Goal: Information Seeking & Learning: Find specific page/section

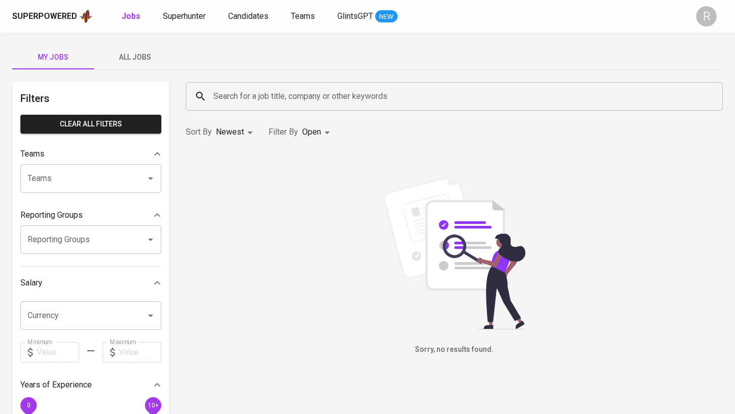
click at [253, 88] on input "Search for a job title, company or other keywords" at bounding box center [457, 96] width 492 height 19
click at [250, 14] on span "Candidates" at bounding box center [248, 16] width 40 height 10
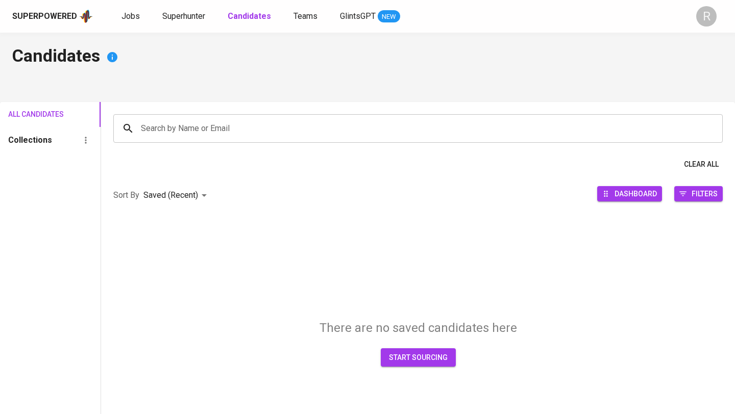
click at [199, 135] on input "Search by Name or Email" at bounding box center [420, 128] width 564 height 19
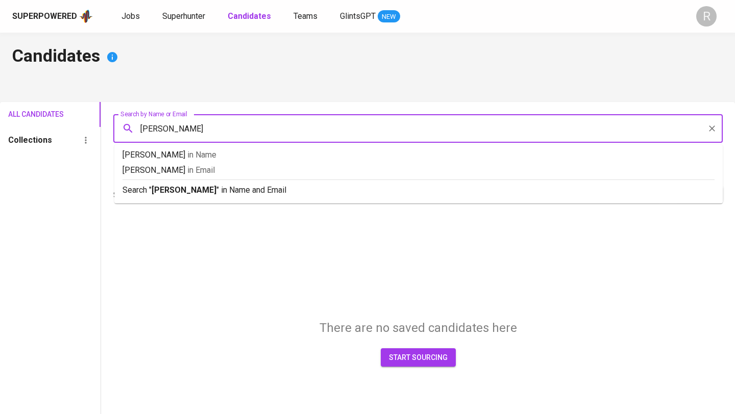
type input "[PERSON_NAME]"
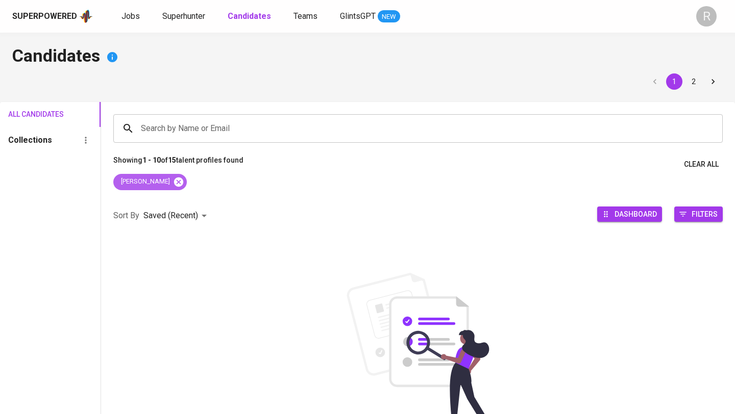
click at [167, 177] on body "Superpowered Jobs Superhunter Candidates Teams GlintsGPT NEW R Candidates 1 2 A…" at bounding box center [367, 279] width 735 height 558
click at [188, 127] on input "Search by Name or Email" at bounding box center [420, 128] width 564 height 19
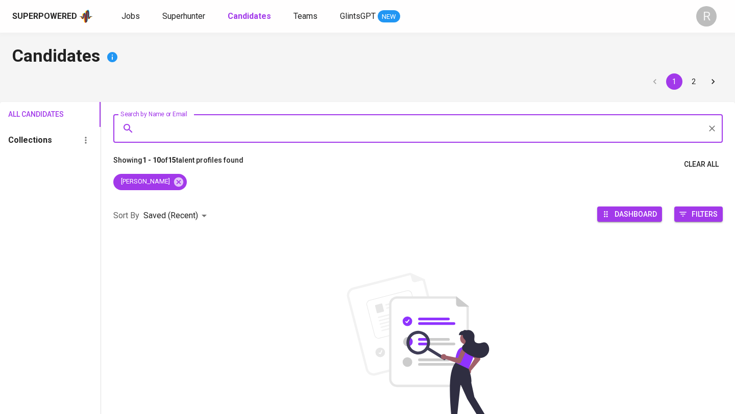
click at [180, 9] on div "Superpowered Jobs Superhunter Candidates Teams GlintsGPT NEW" at bounding box center [351, 16] width 678 height 15
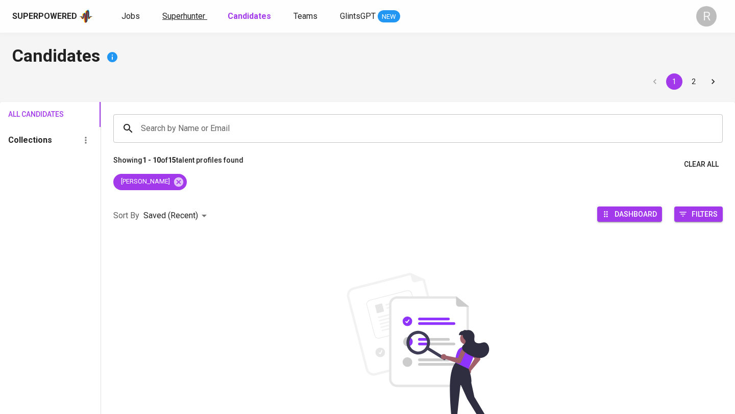
click at [181, 15] on span "Superhunter" at bounding box center [183, 16] width 43 height 10
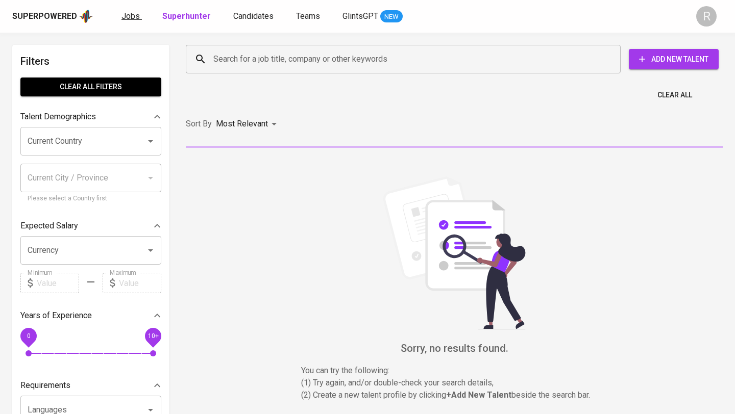
click at [122, 13] on span "Jobs" at bounding box center [130, 16] width 18 height 10
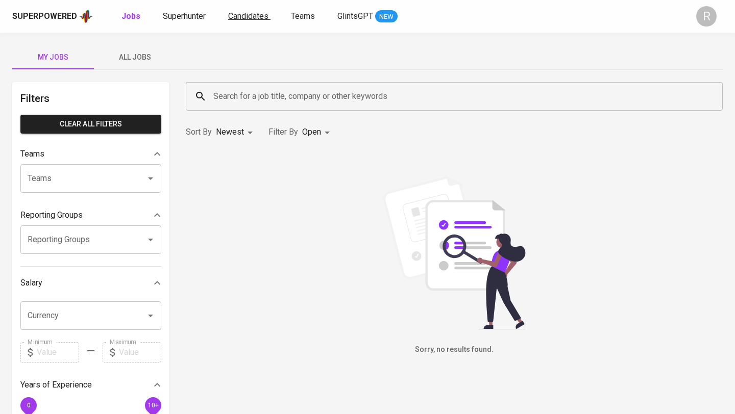
click at [261, 15] on span "Candidates" at bounding box center [248, 16] width 40 height 10
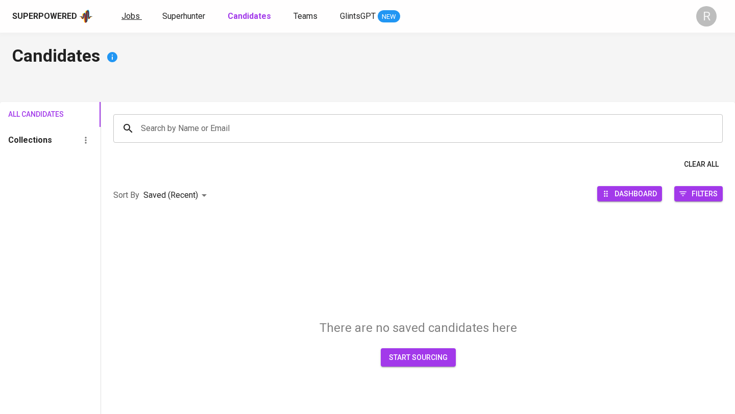
click at [139, 17] on link "Jobs" at bounding box center [131, 16] width 20 height 13
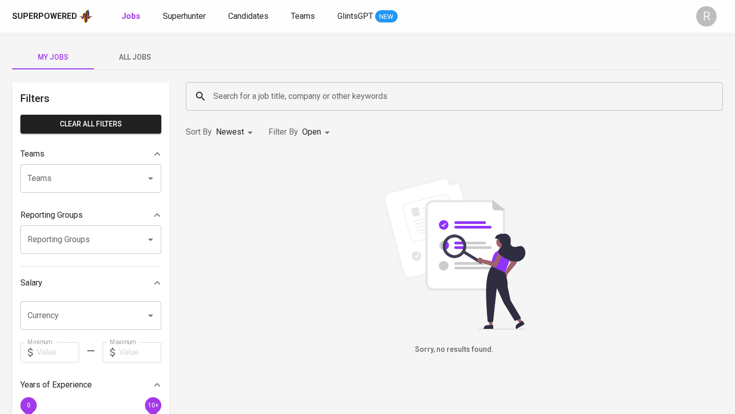
click at [248, 88] on input "Search for a job title, company or other keywords" at bounding box center [457, 96] width 492 height 19
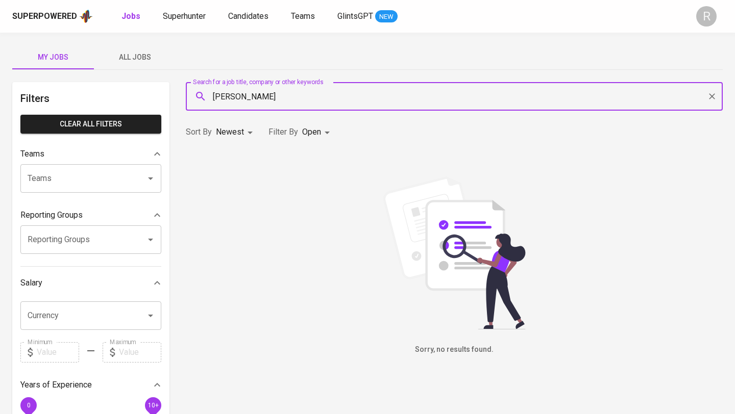
type input "[PERSON_NAME]"
click at [168, 11] on span "Superhunter" at bounding box center [184, 16] width 43 height 10
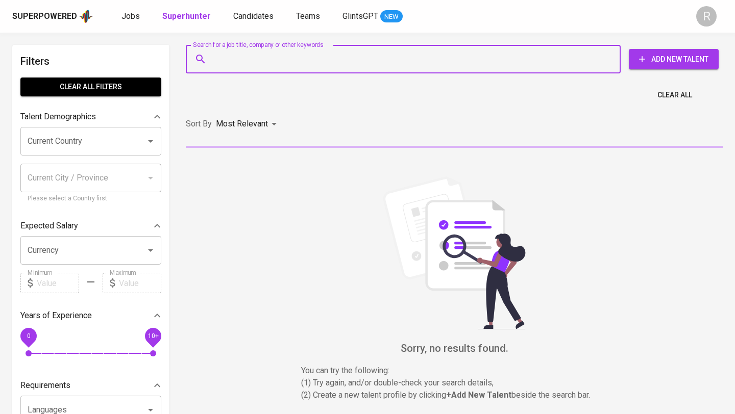
click at [266, 66] on input "Search for a job title, company or other keywords" at bounding box center [406, 59] width 390 height 19
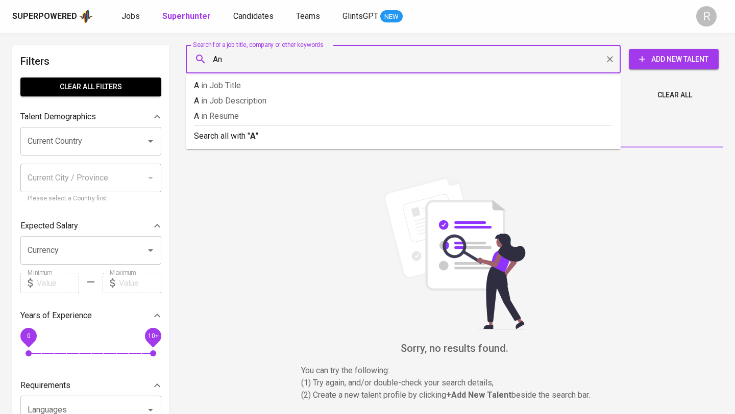
type input "And"
click at [264, 54] on input "Search for a job title, company or other keywords" at bounding box center [406, 59] width 390 height 19
click at [244, 20] on span "Candidates" at bounding box center [253, 16] width 40 height 10
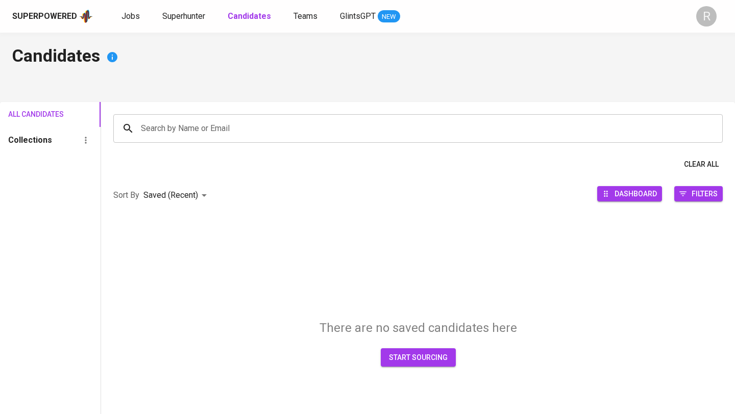
click at [156, 18] on div "Jobs Superhunter Candidates Teams GlintsGPT NEW" at bounding box center [260, 16] width 279 height 13
click at [173, 18] on span "Superhunter" at bounding box center [183, 16] width 43 height 10
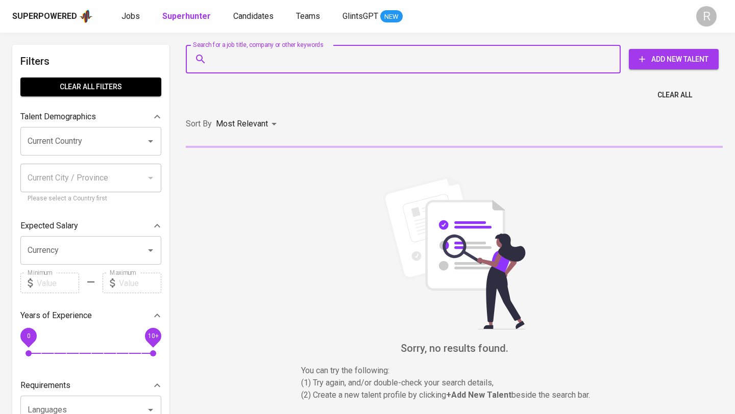
click at [277, 58] on input "Search for a job title, company or other keywords" at bounding box center [406, 59] width 390 height 19
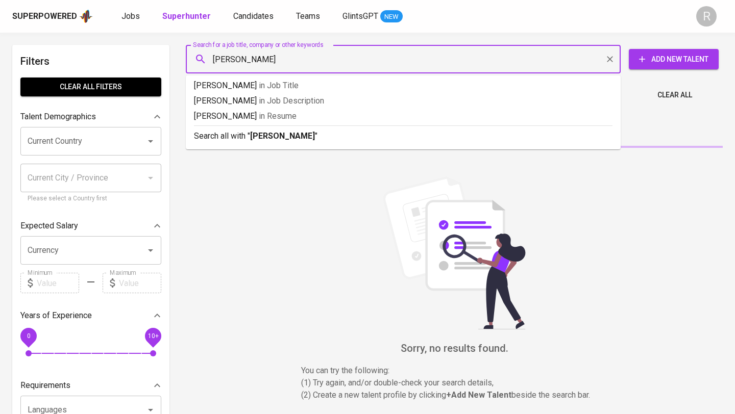
type input "[PERSON_NAME]"
